Goal: Task Accomplishment & Management: Use online tool/utility

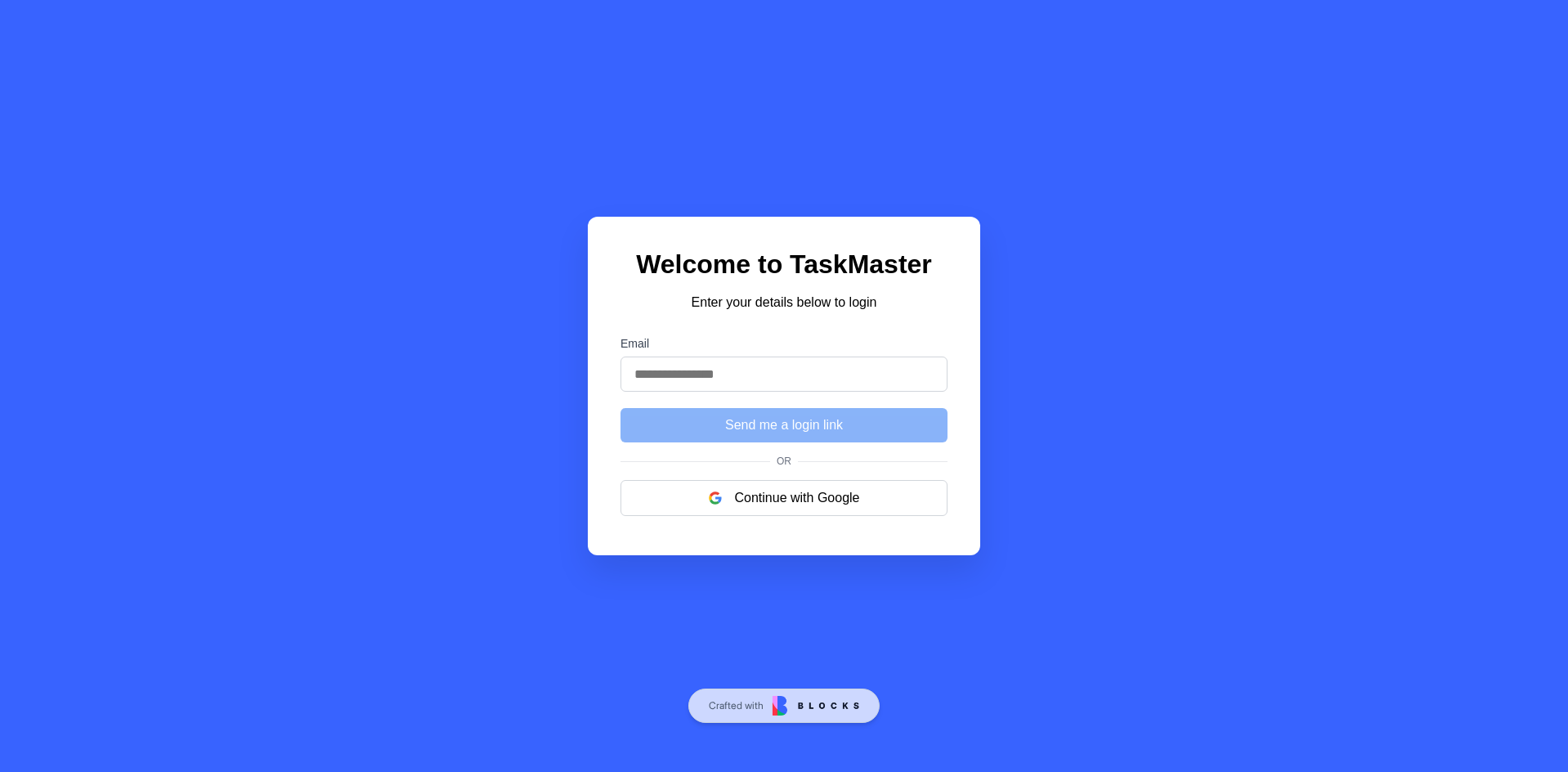
click at [798, 507] on button "Continue with Google" at bounding box center [784, 498] width 327 height 36
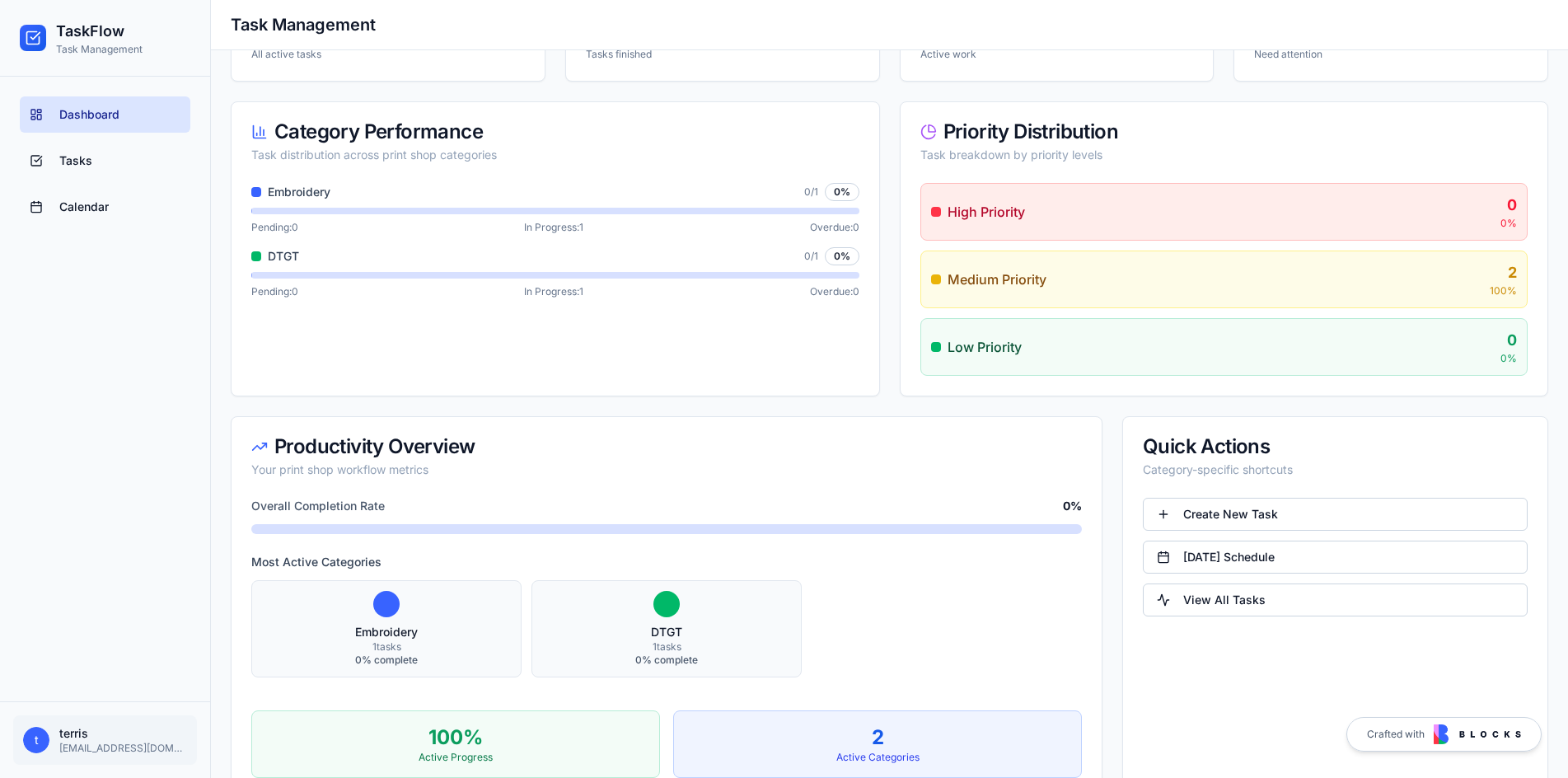
scroll to position [341, 0]
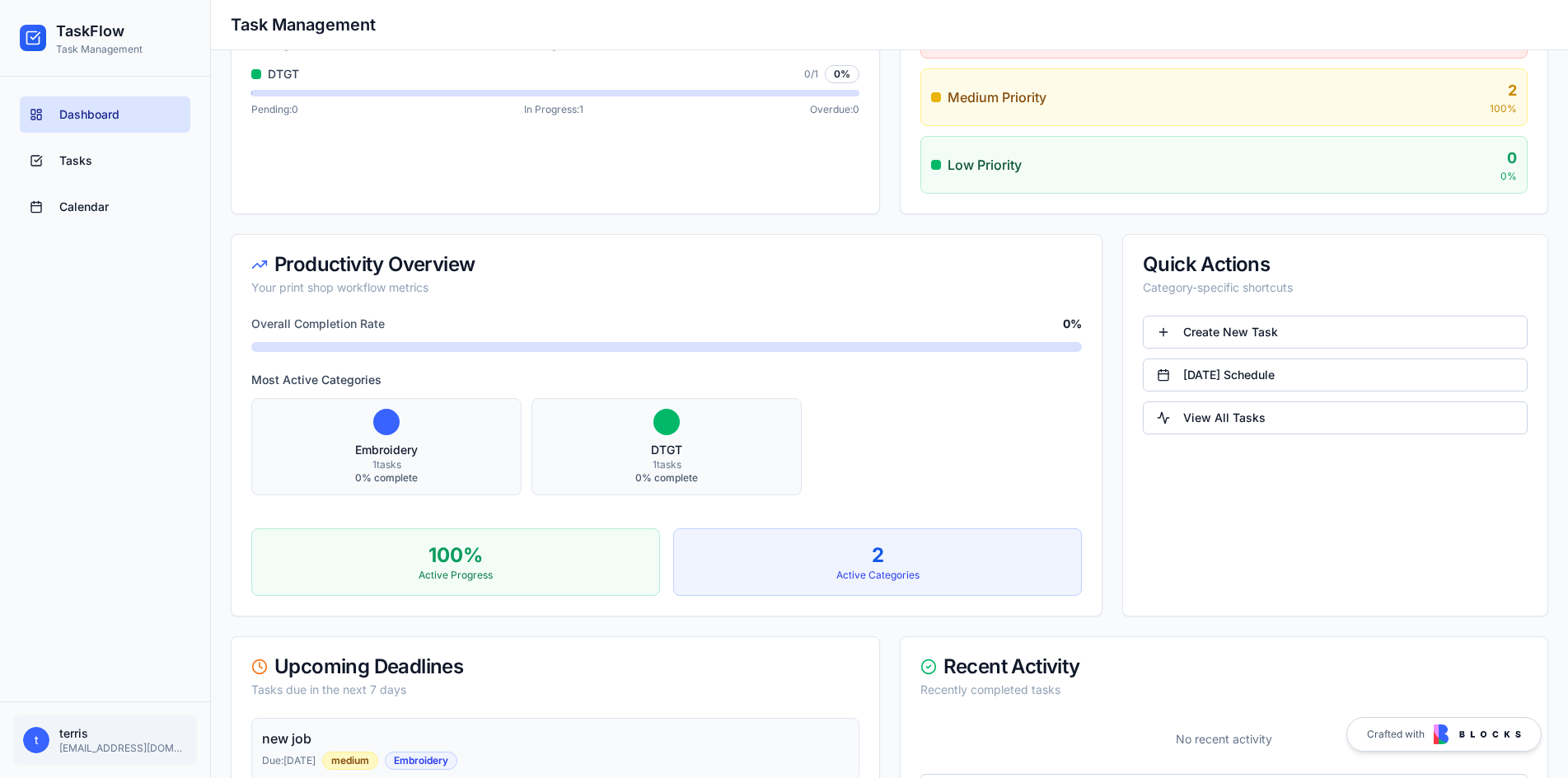
click at [1283, 384] on link "[DATE] Schedule" at bounding box center [1335, 375] width 385 height 33
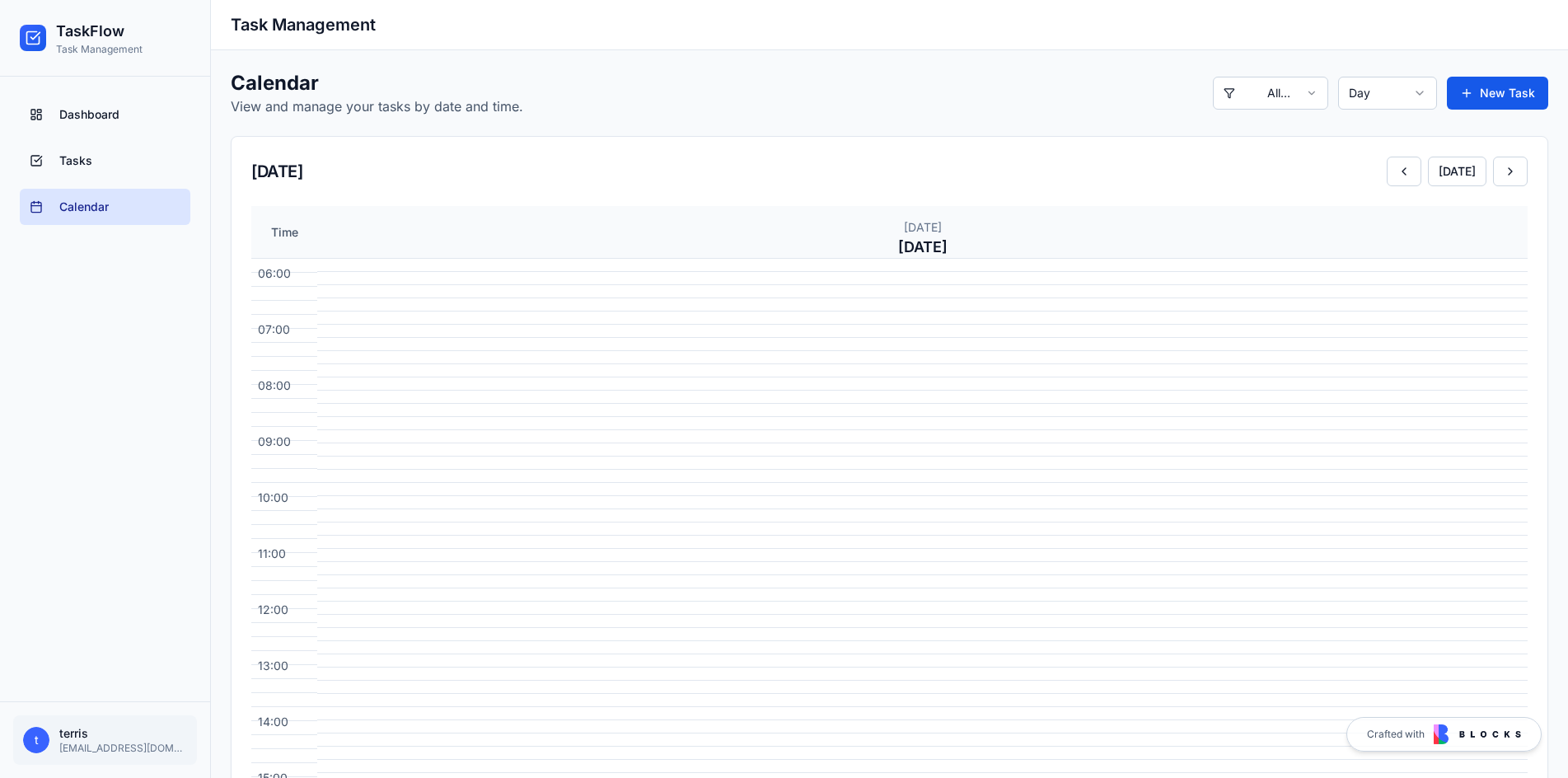
click at [95, 108] on span "Dashboard" at bounding box center [89, 114] width 60 height 16
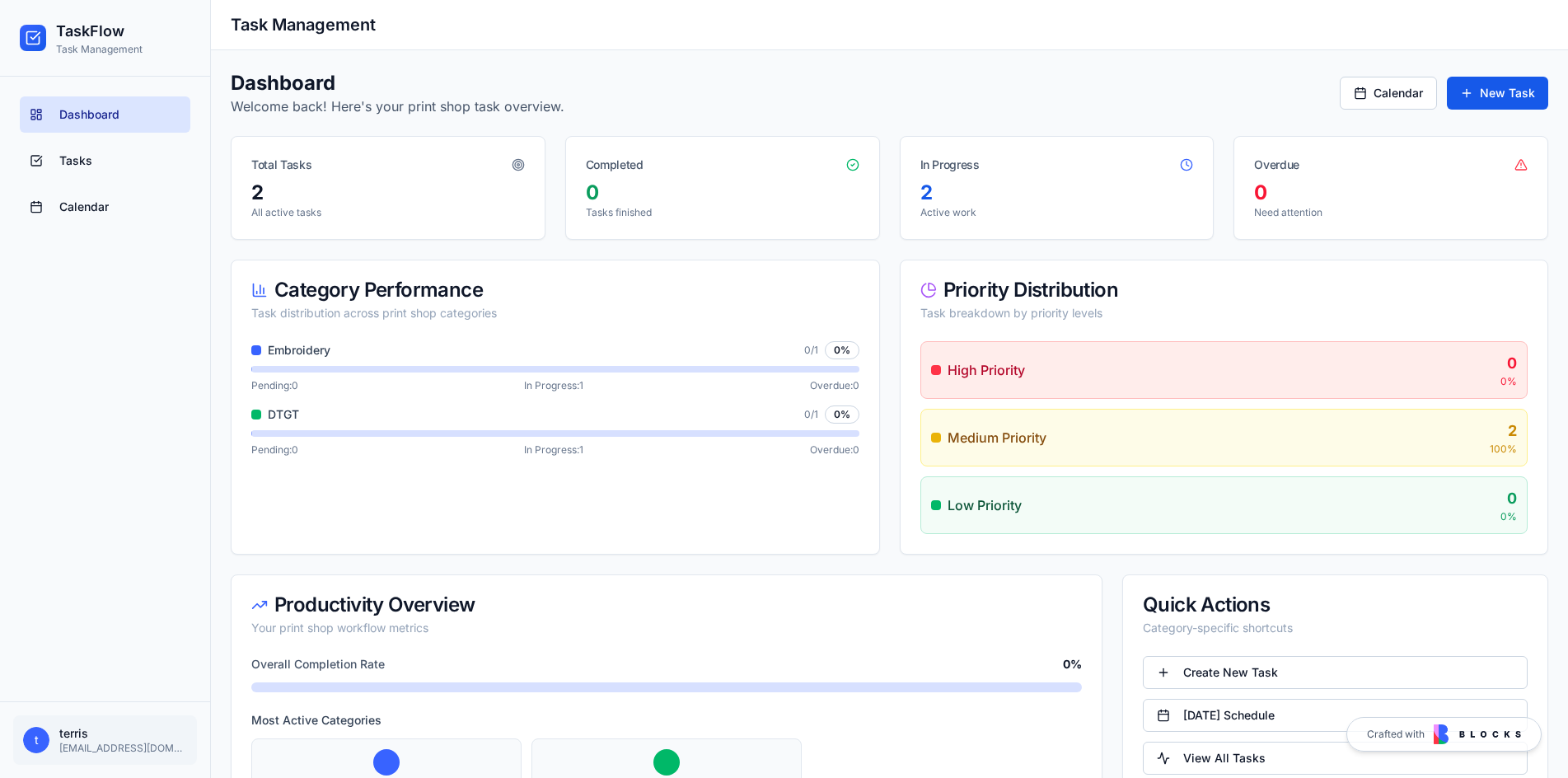
click at [68, 160] on span "Tasks" at bounding box center [75, 160] width 33 height 16
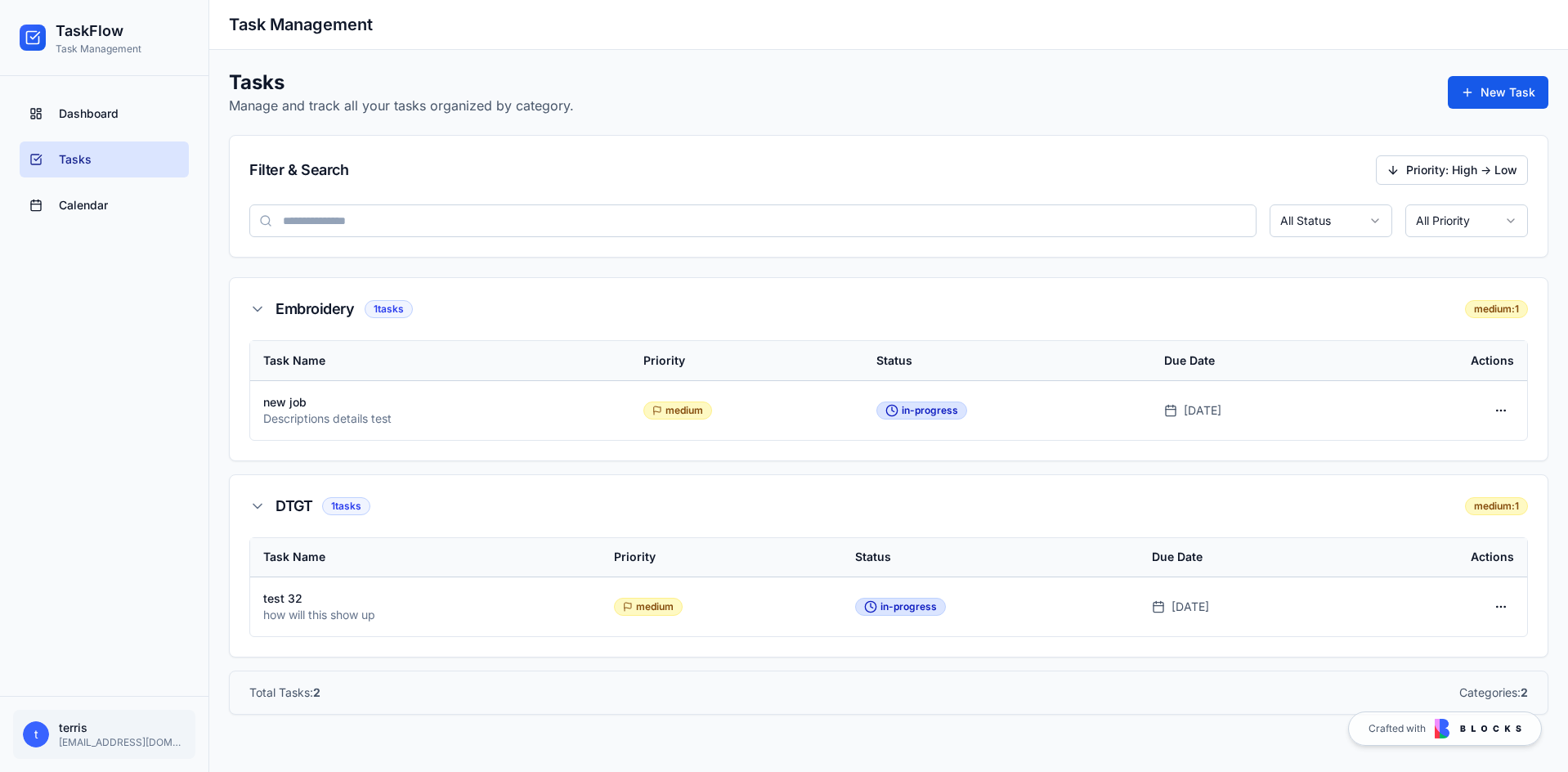
click at [335, 422] on div "Descriptions details test" at bounding box center [394, 418] width 262 height 16
click at [60, 193] on link "Calendar" at bounding box center [104, 205] width 169 height 36
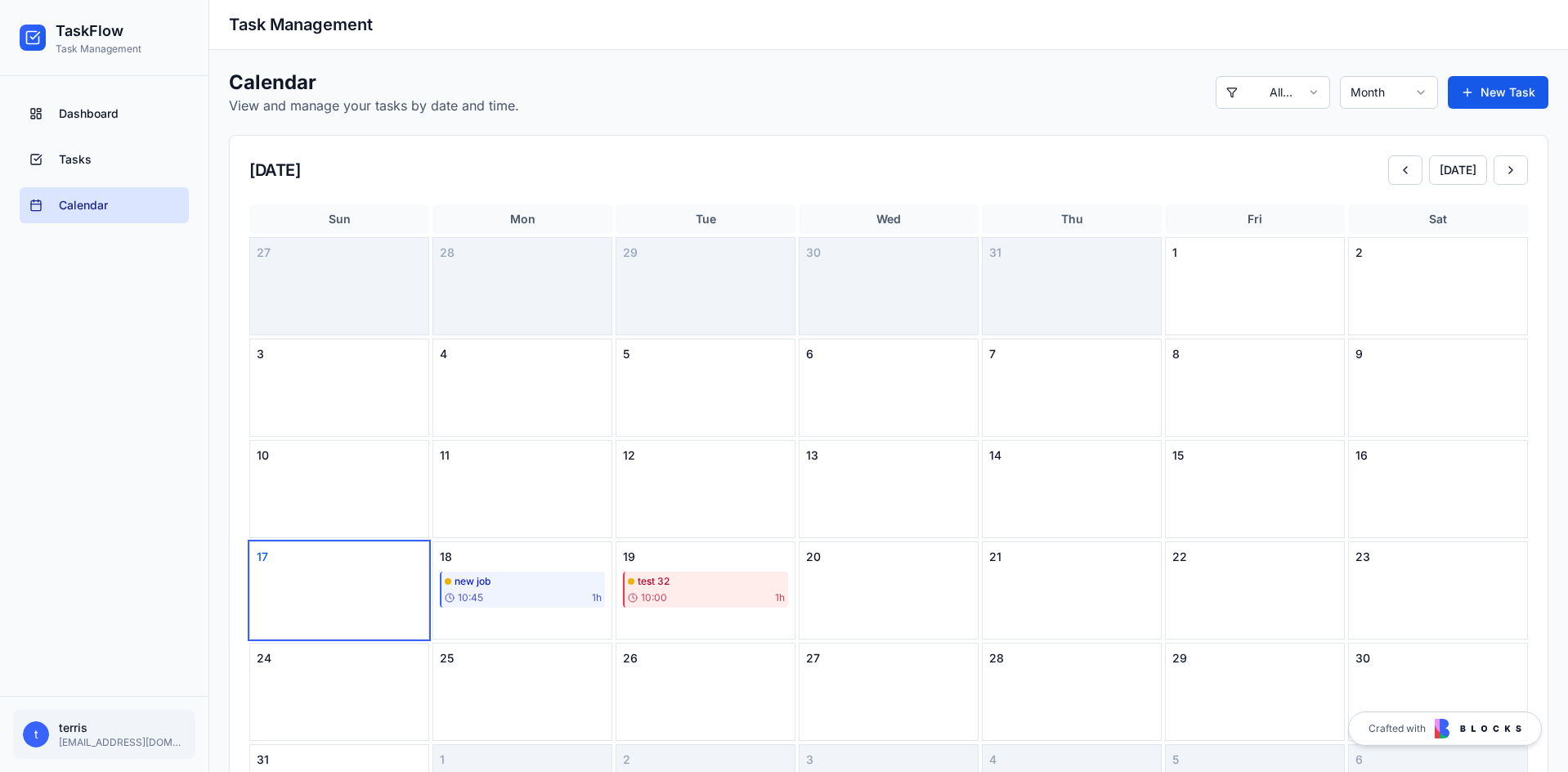
click at [1389, 103] on html "TaskFlow Task Management Dashboard Tasks Calendar t terris [EMAIL_ADDRESS][DOMA…" at bounding box center [784, 552] width 1568 height 1103
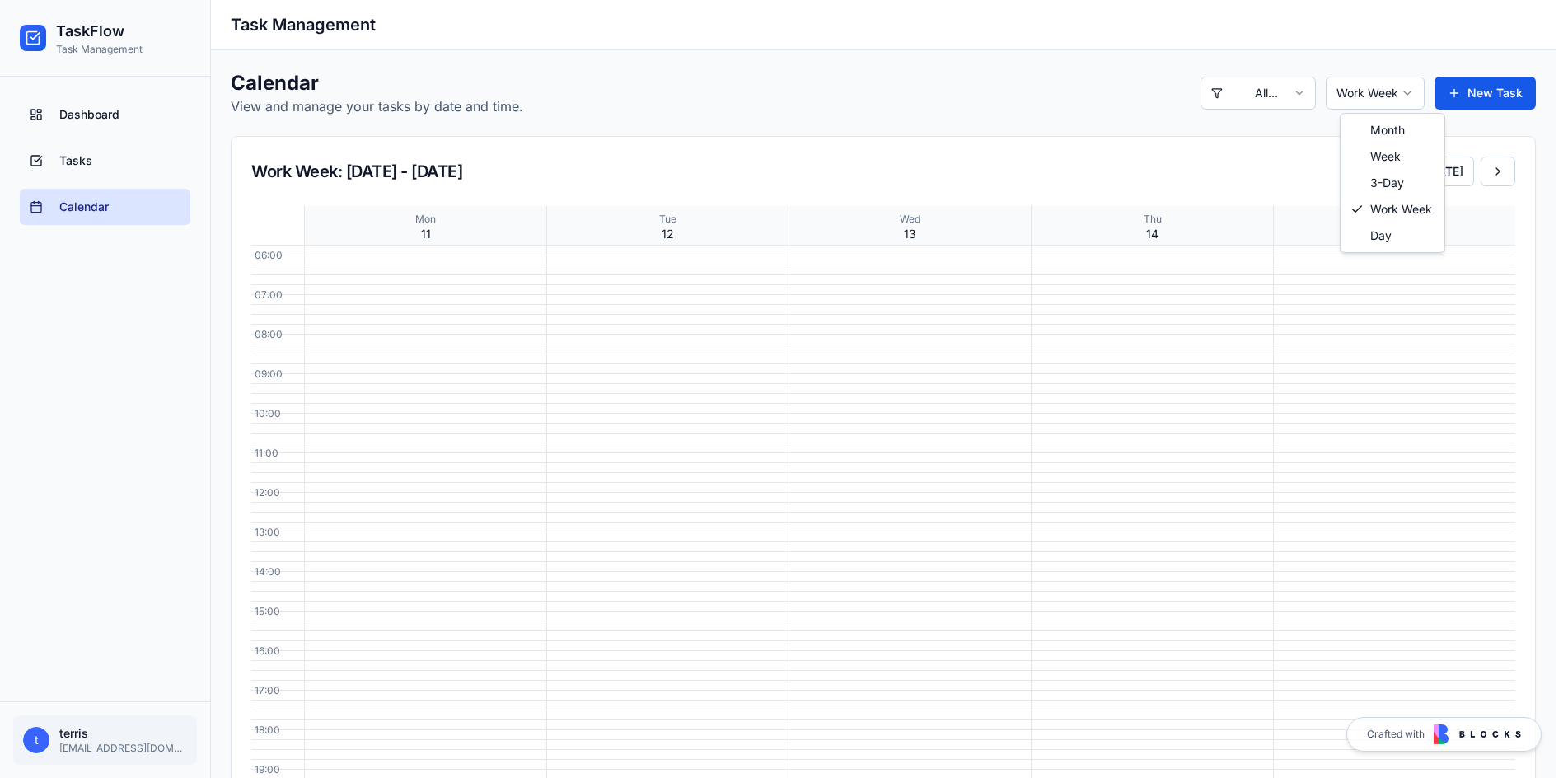
click at [1392, 93] on html "TaskFlow Task Management Dashboard Tasks Calendar t terris [EMAIL_ADDRESS][DOMA…" at bounding box center [784, 616] width 1568 height 1233
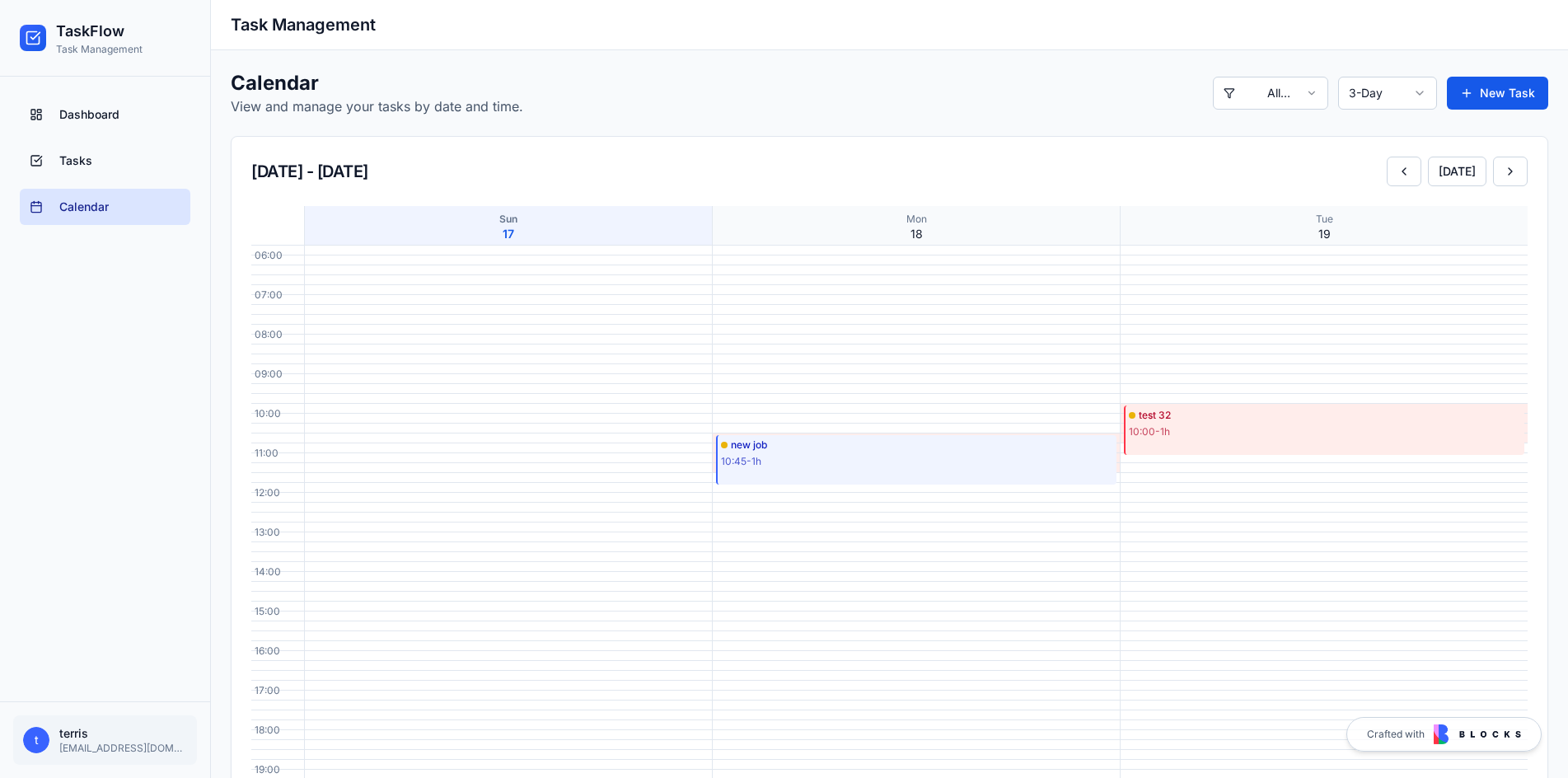
click at [1200, 433] on div "10:00 - 1h" at bounding box center [1325, 431] width 392 height 13
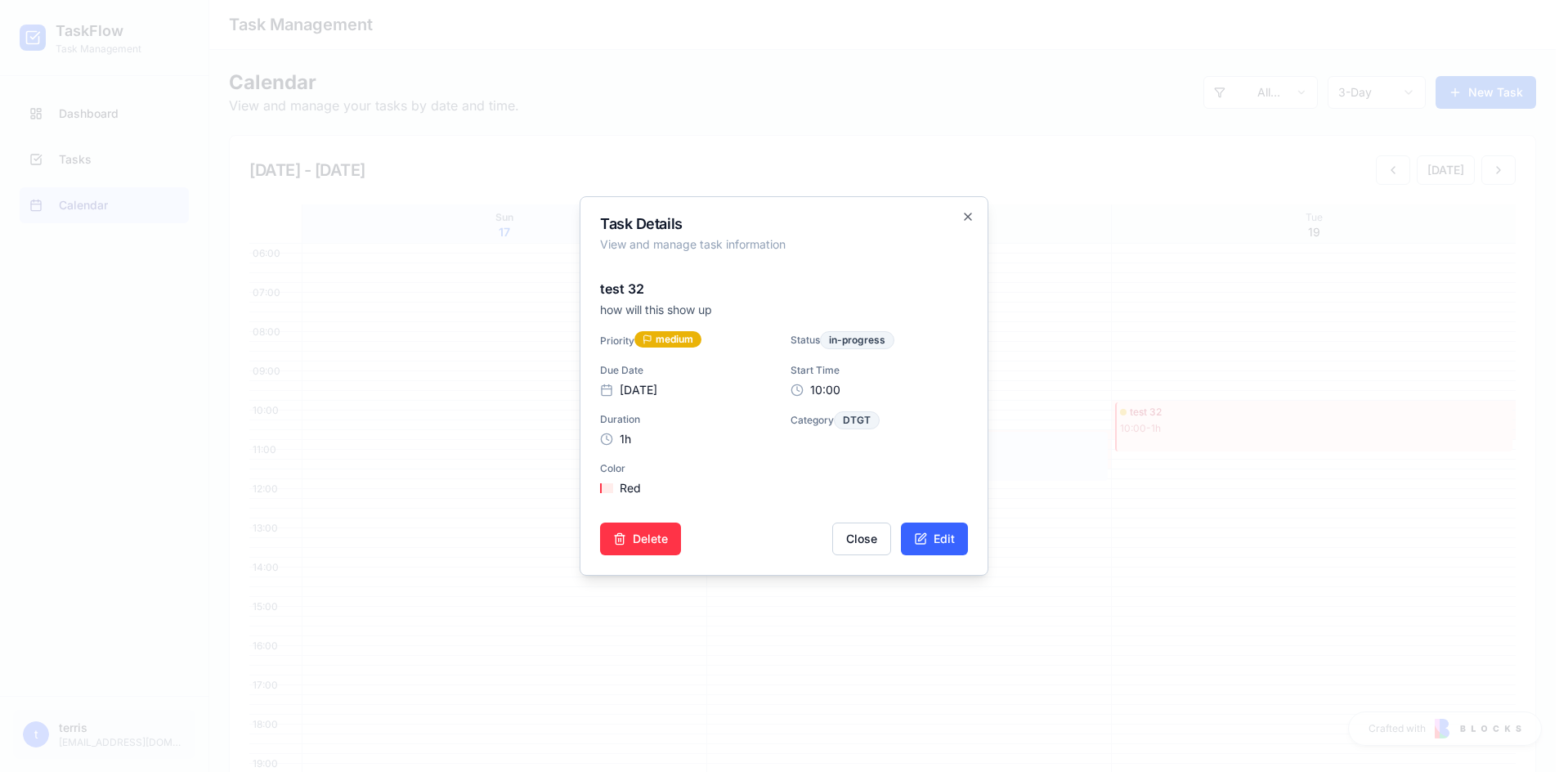
click at [957, 218] on h2 "Task Details" at bounding box center [784, 224] width 368 height 14
click at [962, 218] on icon "button" at bounding box center [967, 216] width 13 height 13
